Goal: Task Accomplishment & Management: Manage account settings

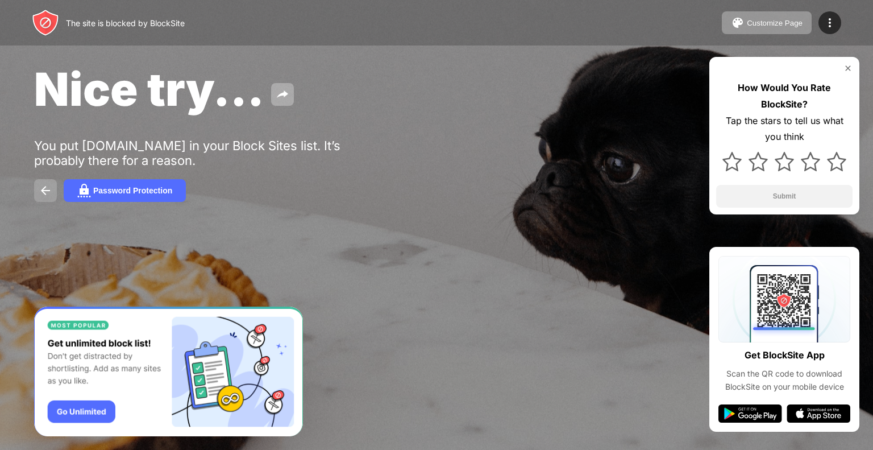
click at [51, 191] on img at bounding box center [46, 191] width 14 height 14
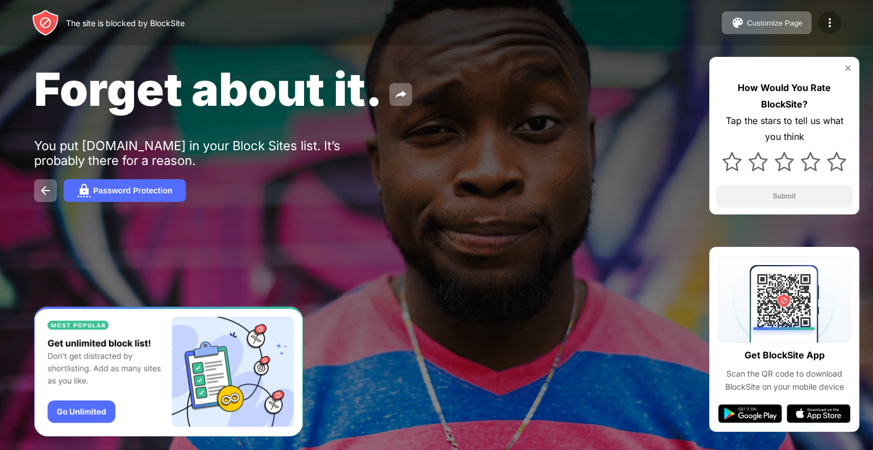
click at [830, 28] on img at bounding box center [830, 23] width 14 height 14
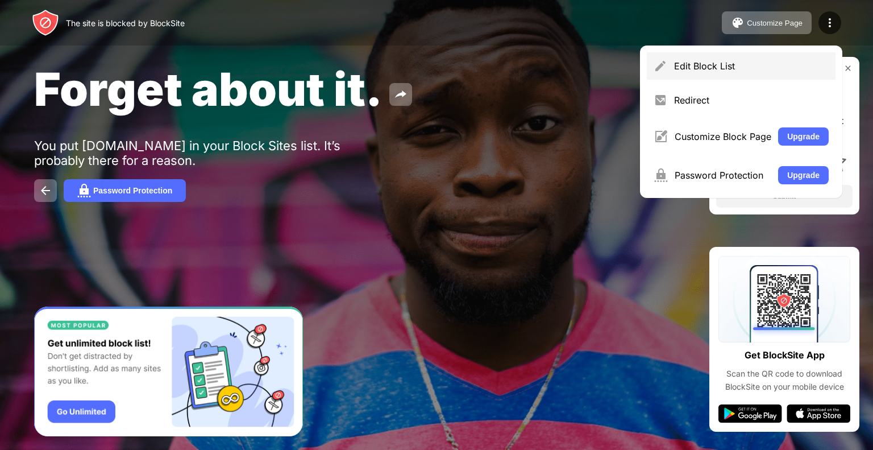
click at [788, 54] on div "Edit Block List" at bounding box center [741, 65] width 189 height 27
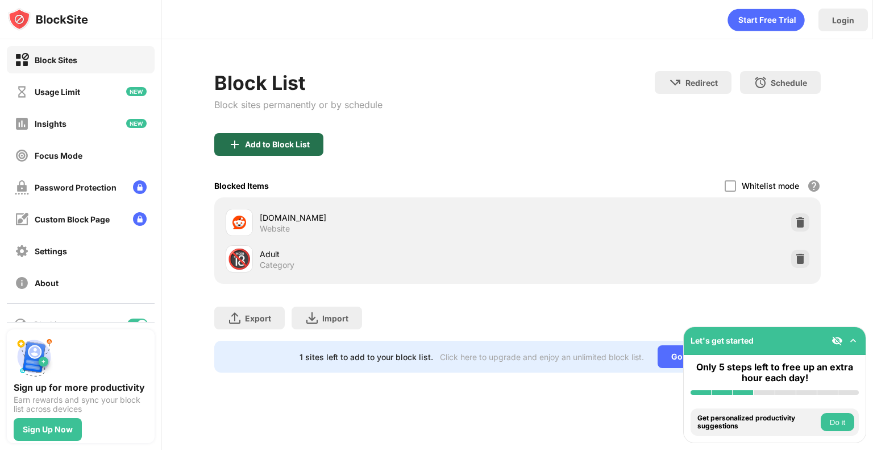
click at [301, 147] on div "Add to Block List" at bounding box center [277, 144] width 65 height 9
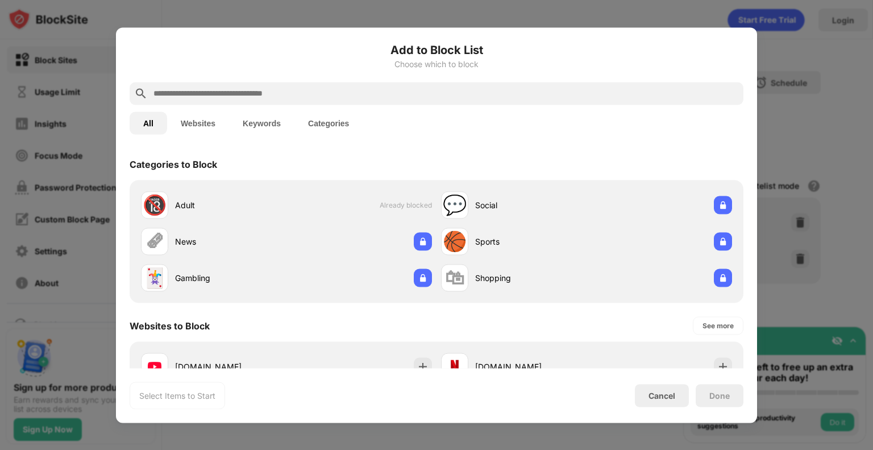
click at [397, 90] on input "text" at bounding box center [445, 93] width 586 height 14
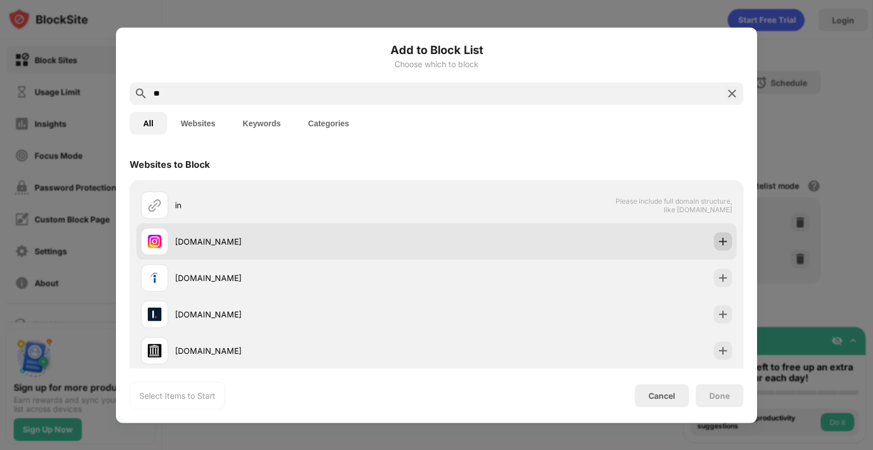
type input "**"
click at [717, 243] on img at bounding box center [722, 240] width 11 height 11
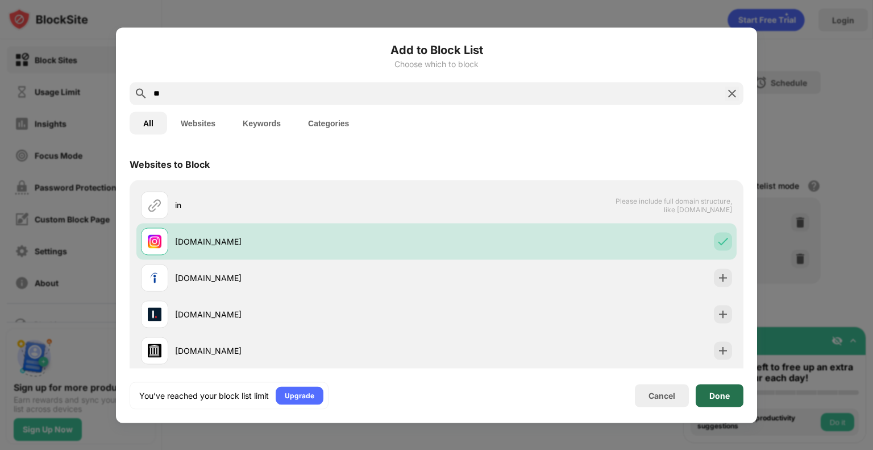
click at [713, 402] on div "Done" at bounding box center [720, 395] width 48 height 23
